Goal: Task Accomplishment & Management: Manage account settings

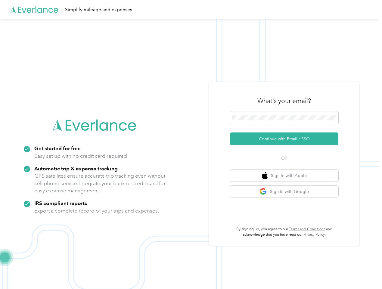
click at [191, 145] on img at bounding box center [189, 163] width 379 height 289
click at [191, 10] on div "Simplify mileage and expenses" at bounding box center [189, 9] width 379 height 19
click at [287, 139] on button "Continue with Email / SSO" at bounding box center [284, 139] width 108 height 13
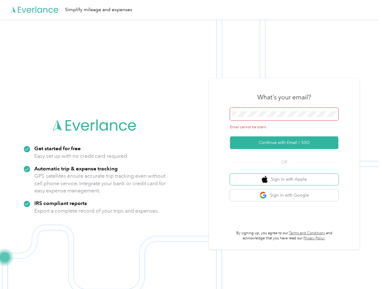
click at [287, 176] on button "Sign in with Apple" at bounding box center [284, 180] width 108 height 12
click at [287, 192] on button "Sign in with Google" at bounding box center [284, 195] width 108 height 12
